Goal: Information Seeking & Learning: Learn about a topic

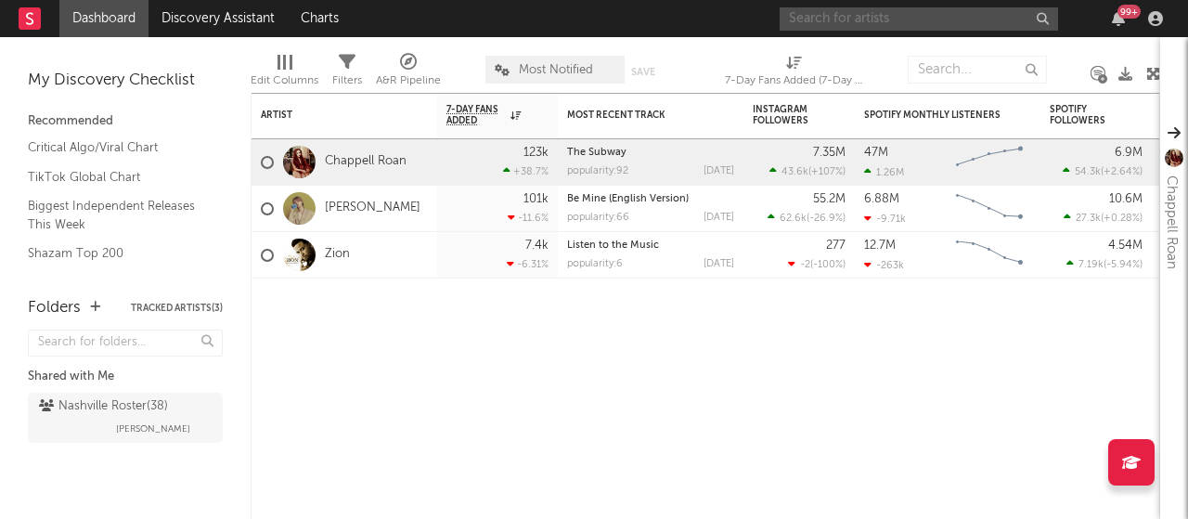
click at [881, 21] on input "text" at bounding box center [919, 18] width 279 height 23
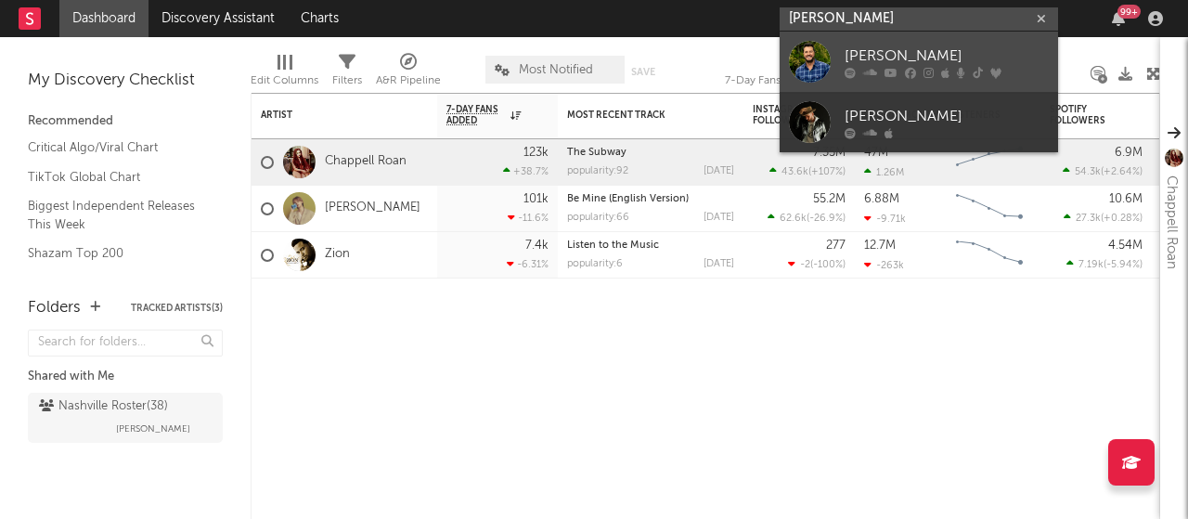
type input "[PERSON_NAME]"
click at [816, 58] on div at bounding box center [810, 62] width 42 height 42
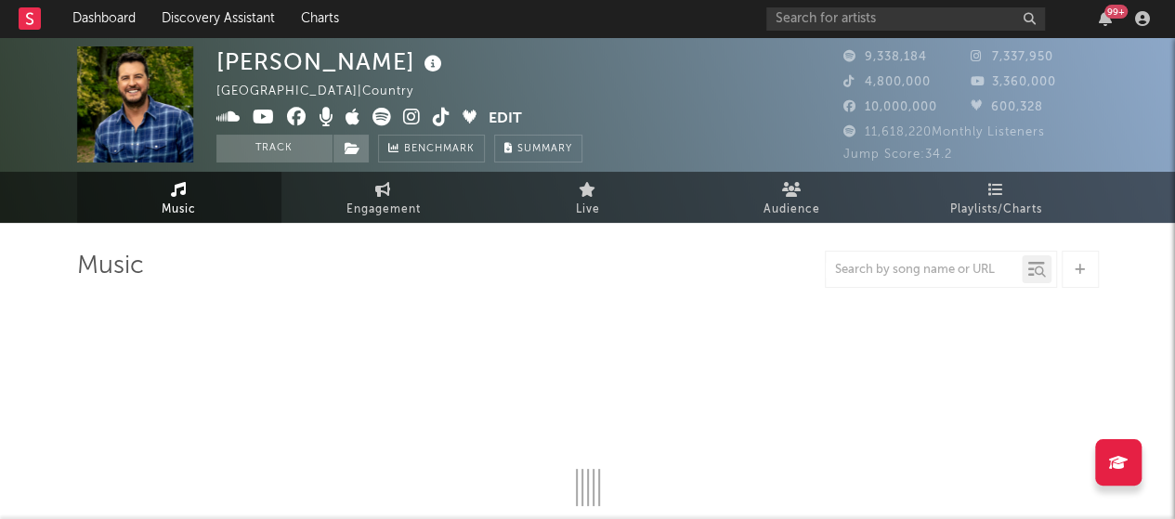
select select "6m"
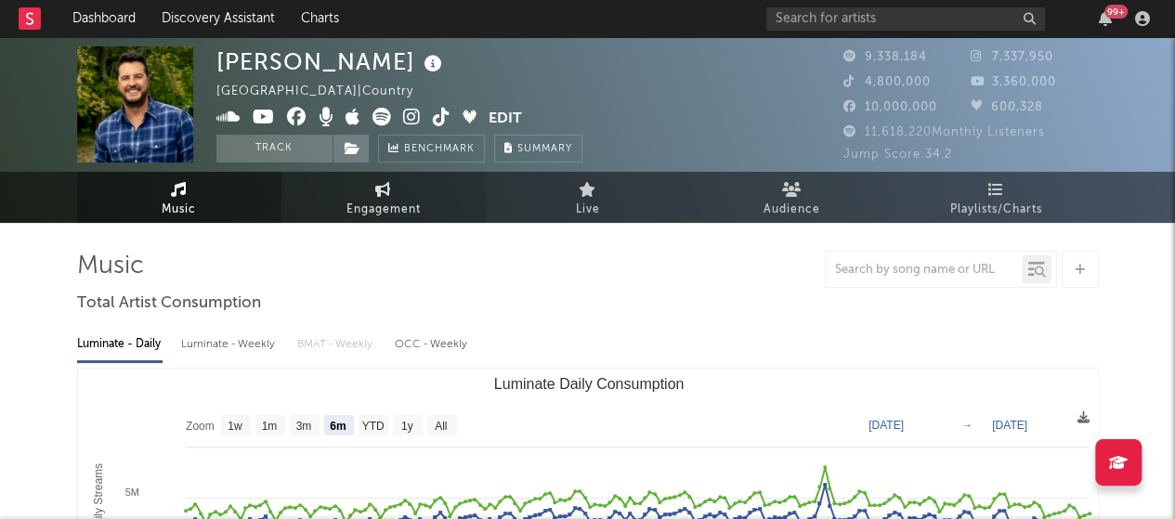
click at [380, 189] on icon at bounding box center [383, 189] width 16 height 15
select select "1w"
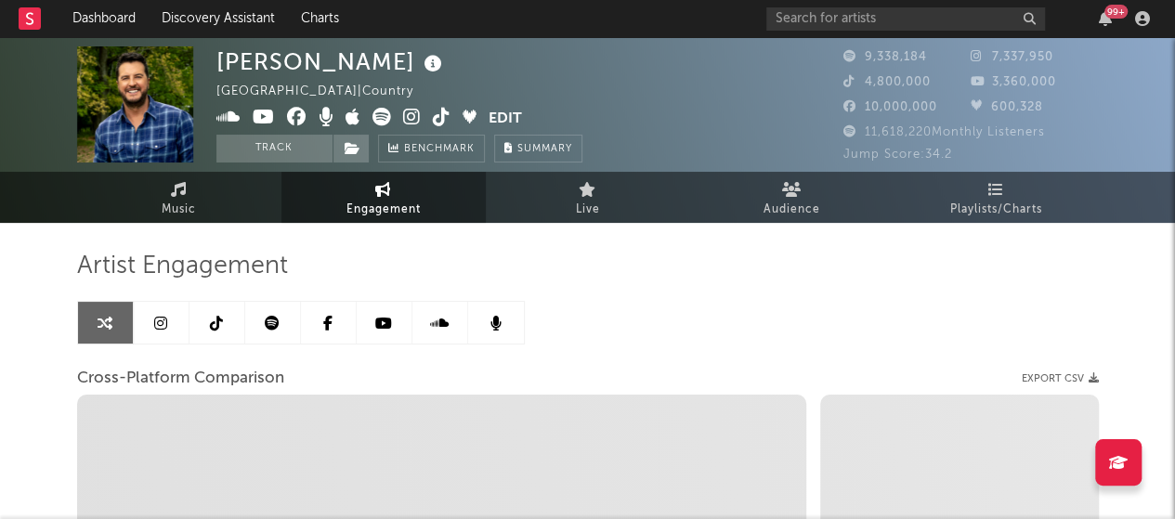
click at [405, 205] on span "Engagement" at bounding box center [383, 210] width 74 height 22
select select "1m"
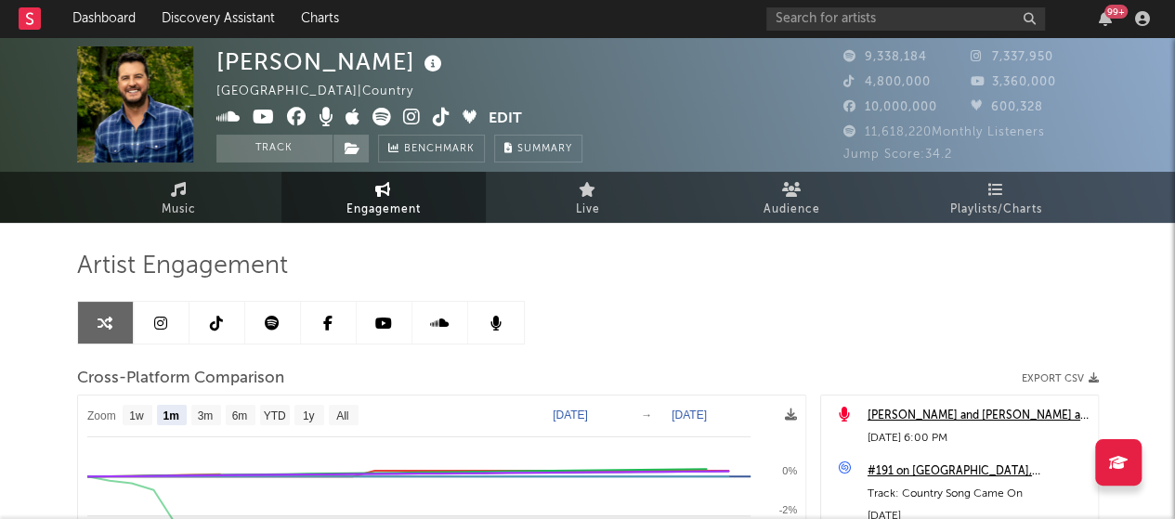
click at [169, 330] on link at bounding box center [162, 323] width 56 height 42
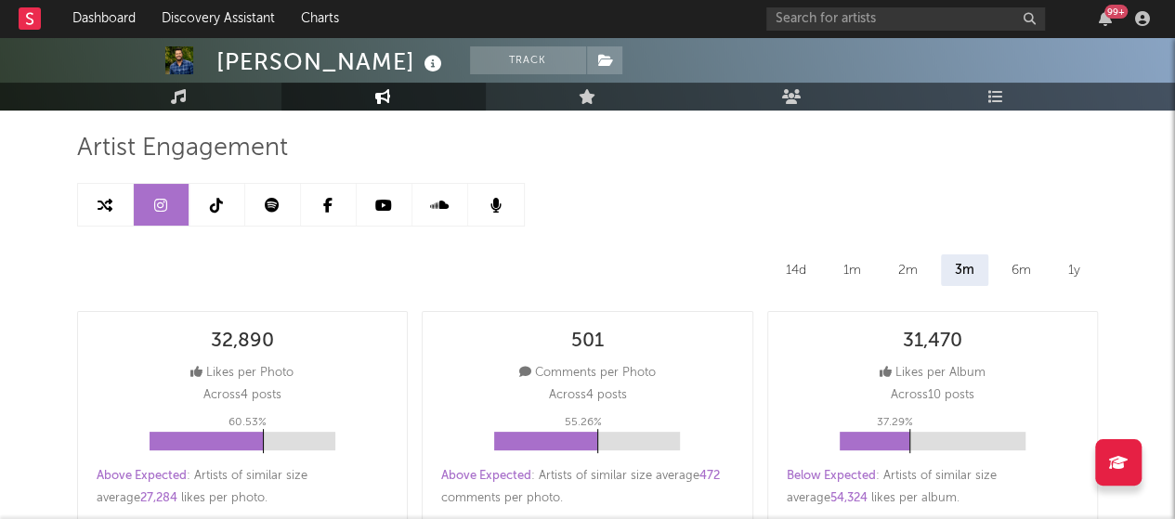
select select "6m"
click at [217, 209] on icon at bounding box center [216, 204] width 13 height 15
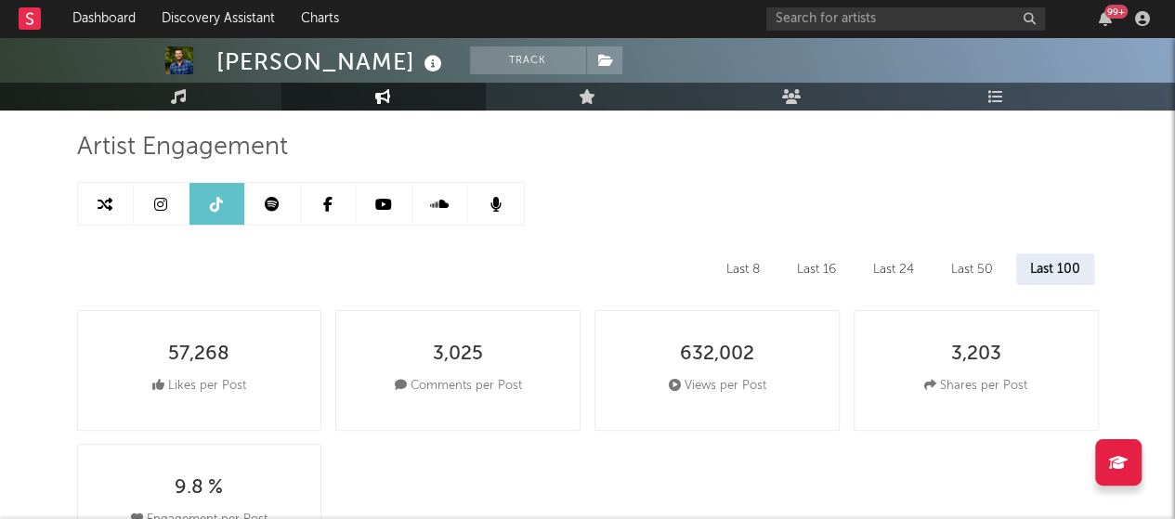
select select "6m"
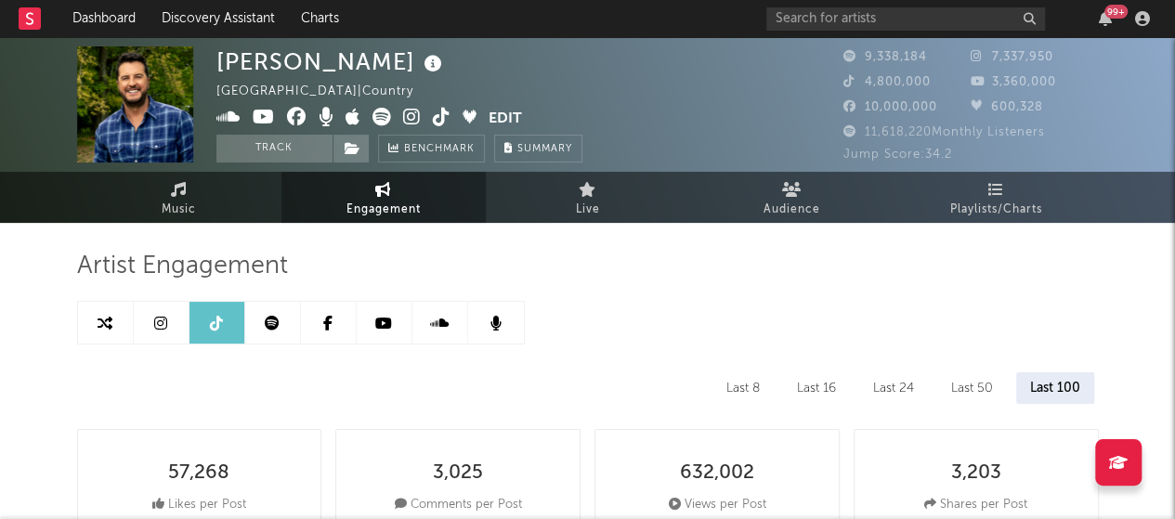
click at [155, 316] on icon at bounding box center [160, 323] width 13 height 15
select select "6m"
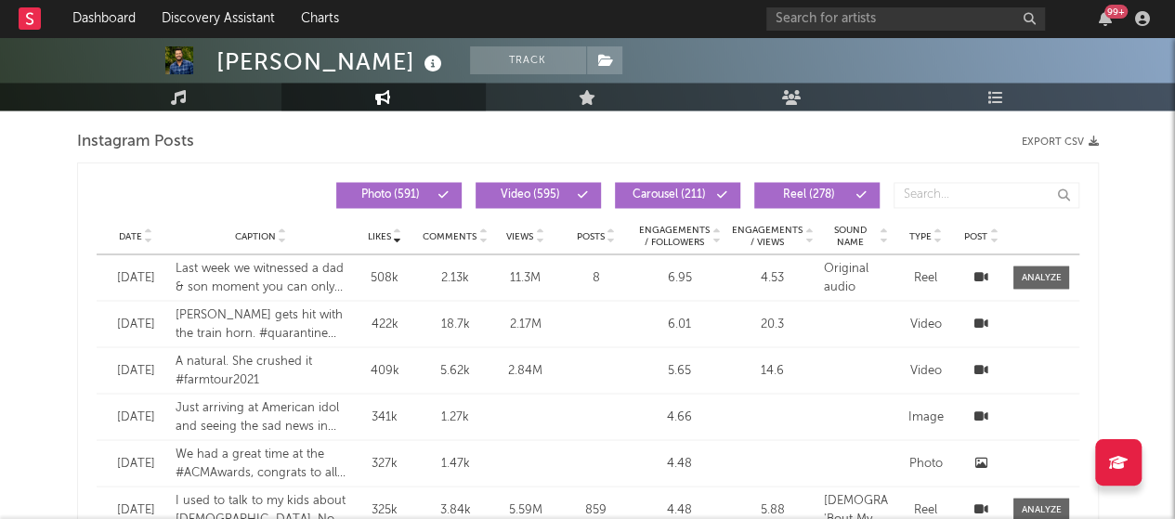
scroll to position [1526, 0]
click at [937, 185] on input "text" at bounding box center [986, 194] width 186 height 26
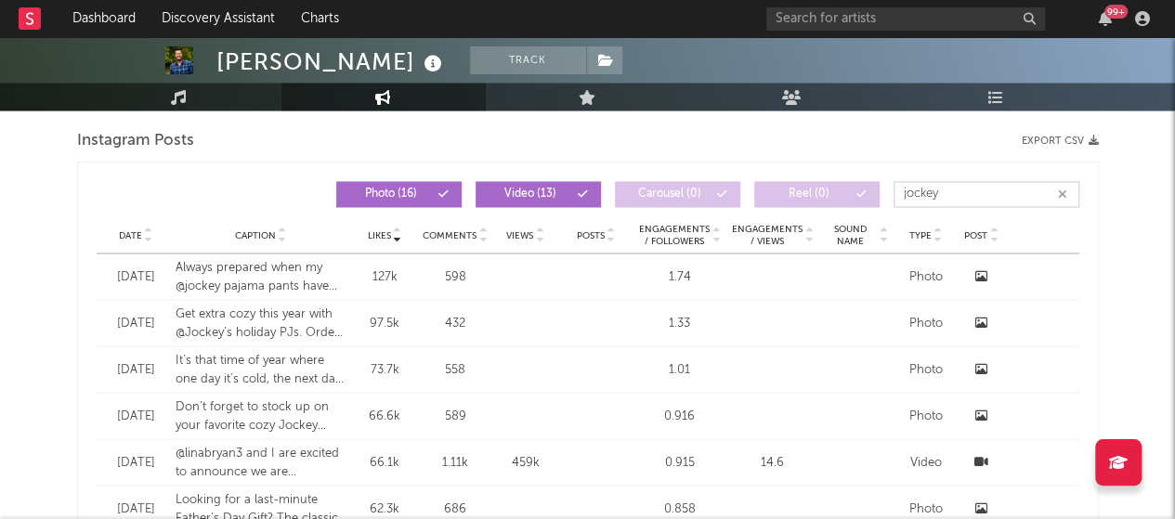
type input "jockey"
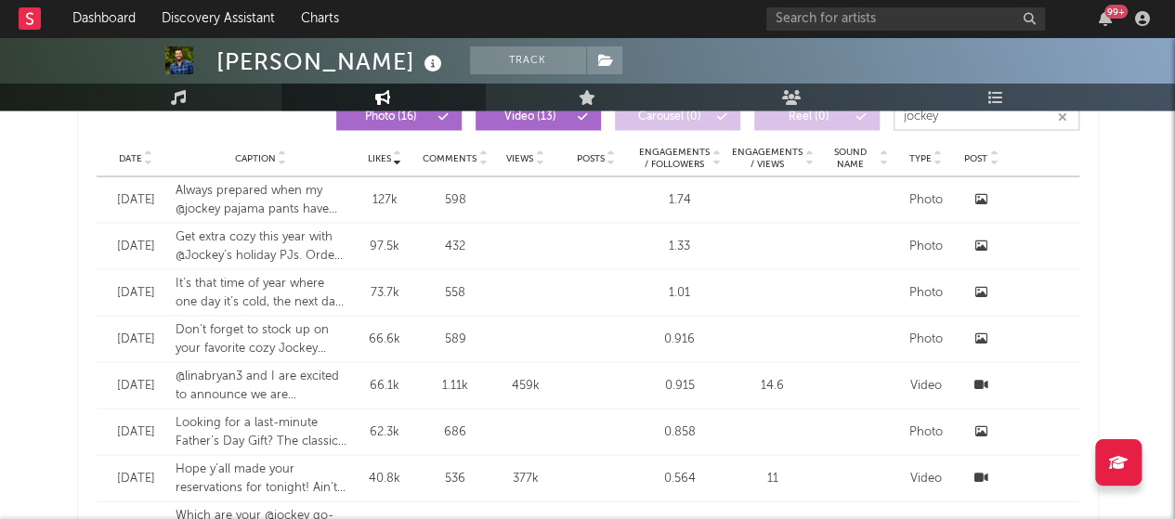
scroll to position [1591, 0]
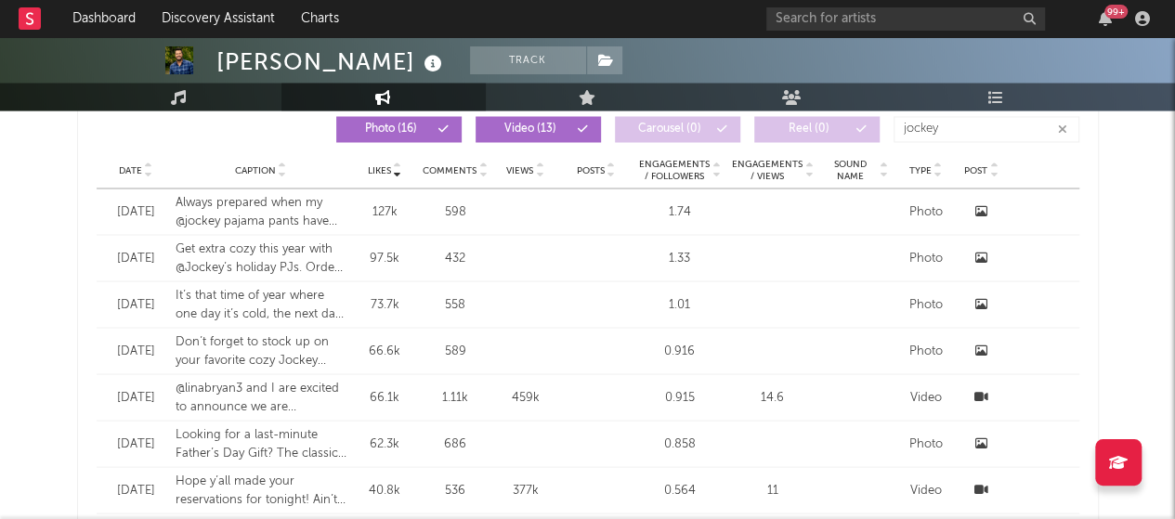
click at [136, 166] on span "Date" at bounding box center [130, 169] width 23 height 11
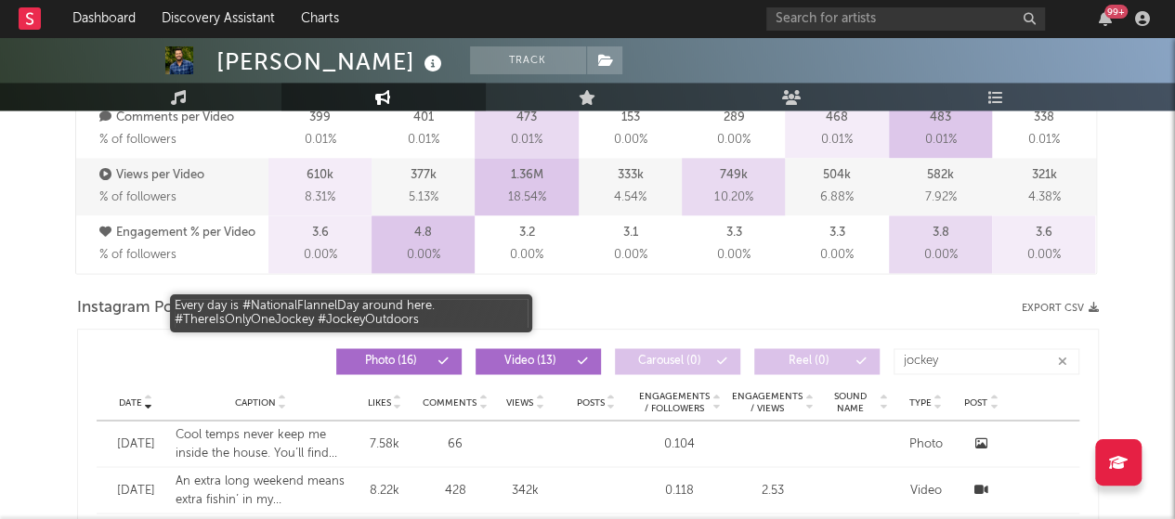
scroll to position [1303, 0]
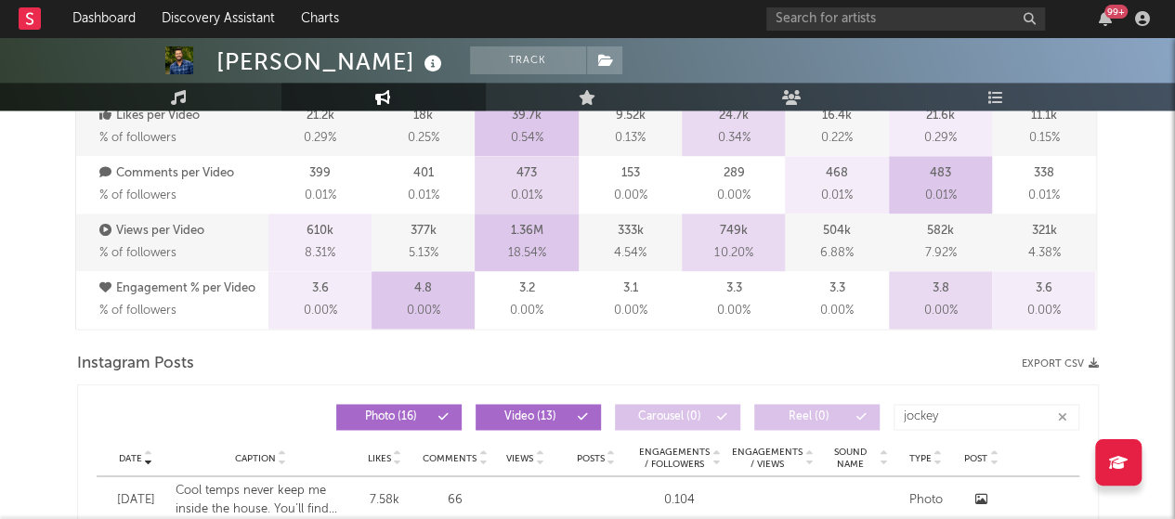
click at [1060, 411] on icon "button" at bounding box center [1062, 417] width 9 height 12
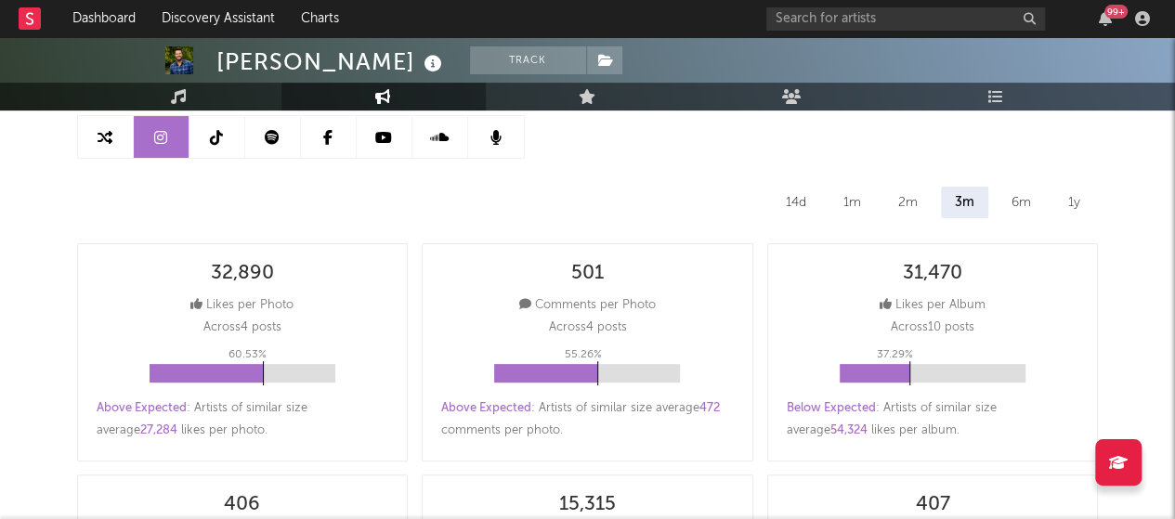
scroll to position [0, 0]
